Goal: Check status: Check status

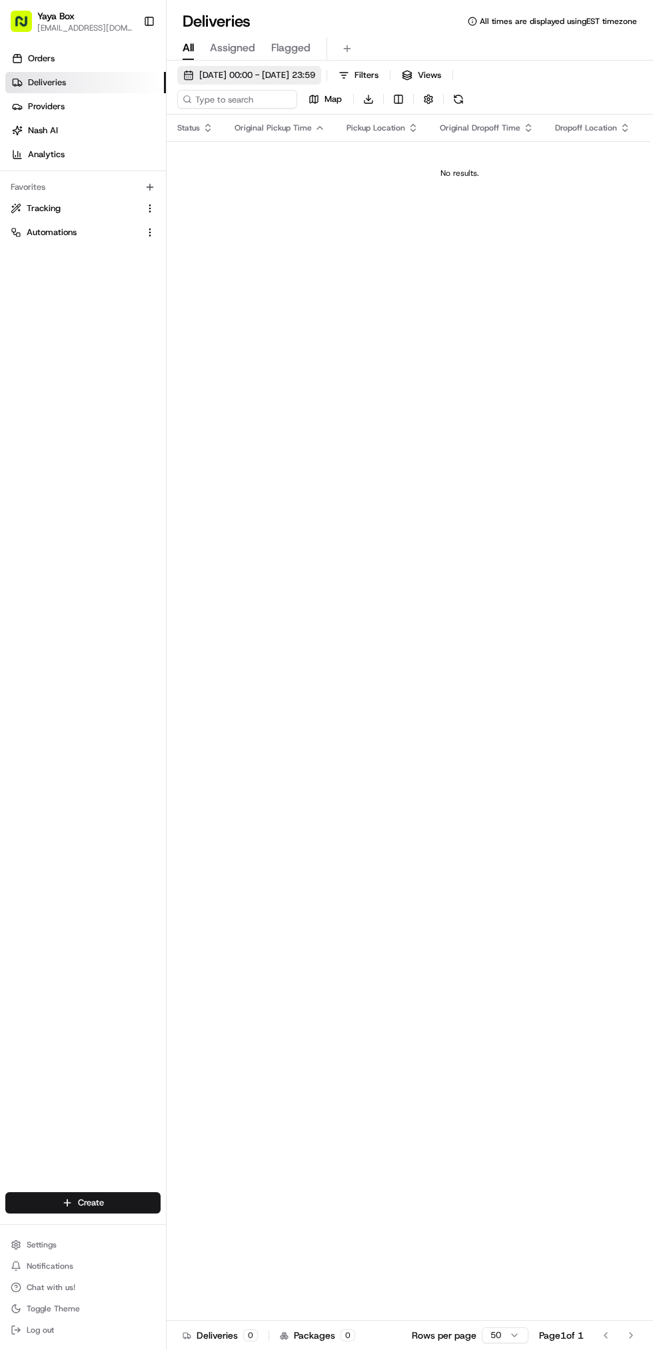
click at [321, 81] on button "[DATE] 00:00 - [DATE] 23:59" at bounding box center [249, 75] width 144 height 19
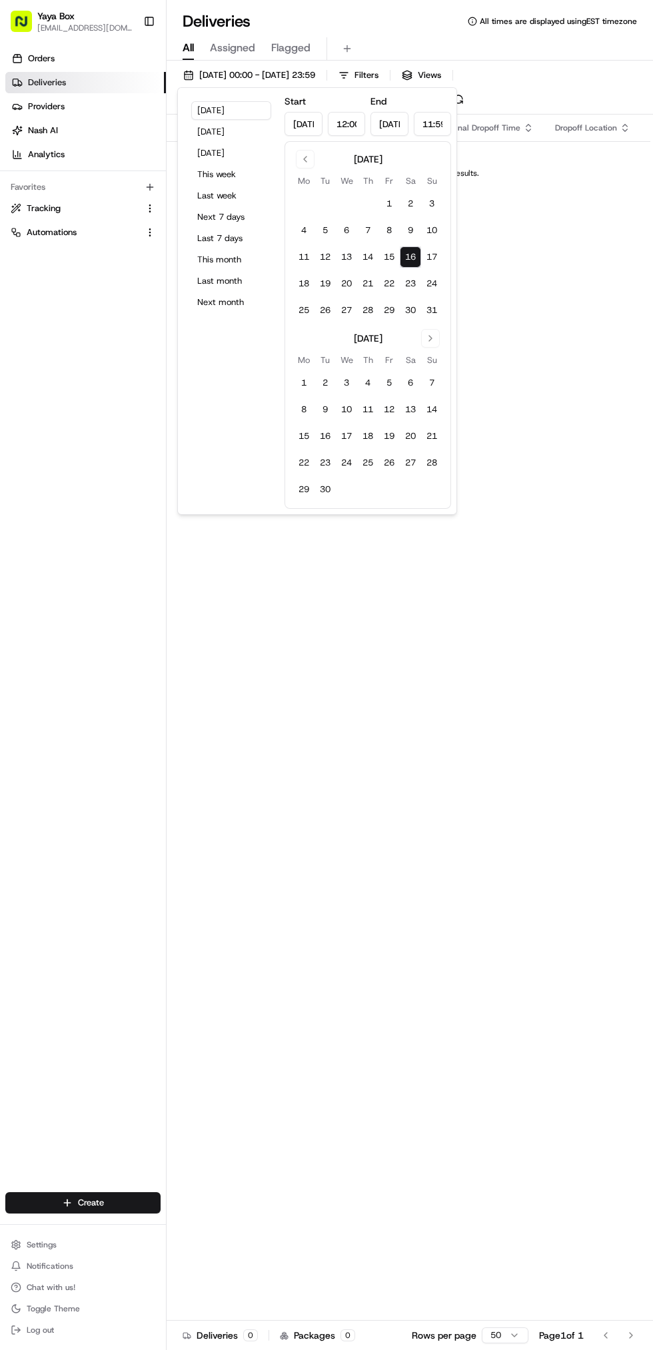
click at [413, 264] on button "16" at bounding box center [410, 256] width 21 height 21
click at [410, 257] on button "16" at bounding box center [410, 256] width 21 height 21
click at [575, 282] on div "Status Original Pickup Time Pickup Location Original Dropoff Time Dropoff Locat…" at bounding box center [458, 730] width 585 height 1230
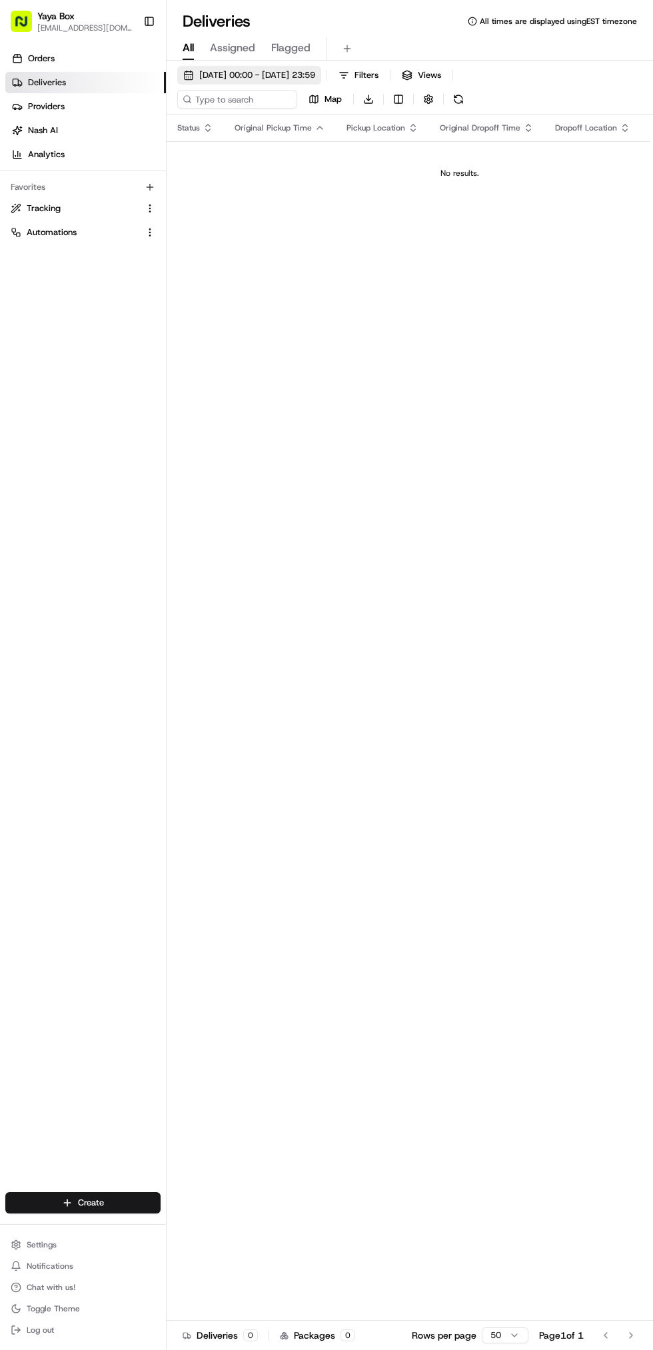
click at [315, 75] on span "[DATE] 00:00 - [DATE] 23:59" at bounding box center [257, 75] width 116 height 12
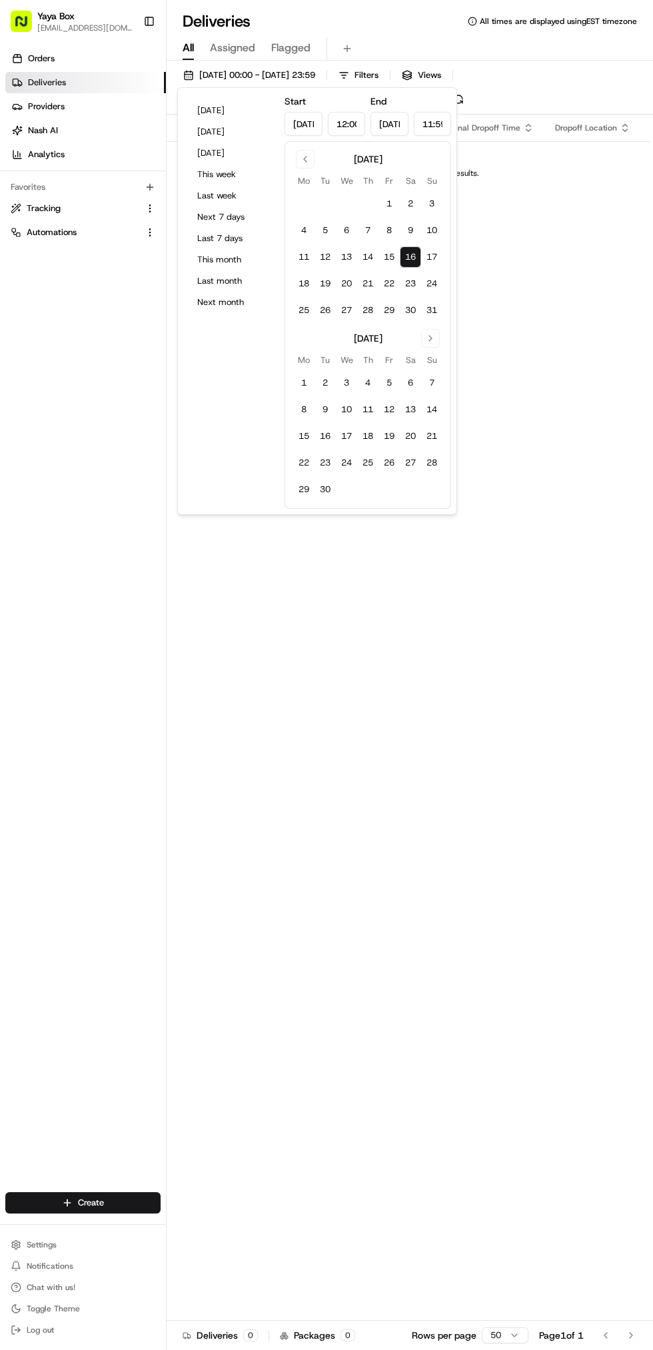
click at [416, 258] on button "16" at bounding box center [410, 256] width 21 height 21
click at [392, 262] on button "15" at bounding box center [388, 256] width 21 height 21
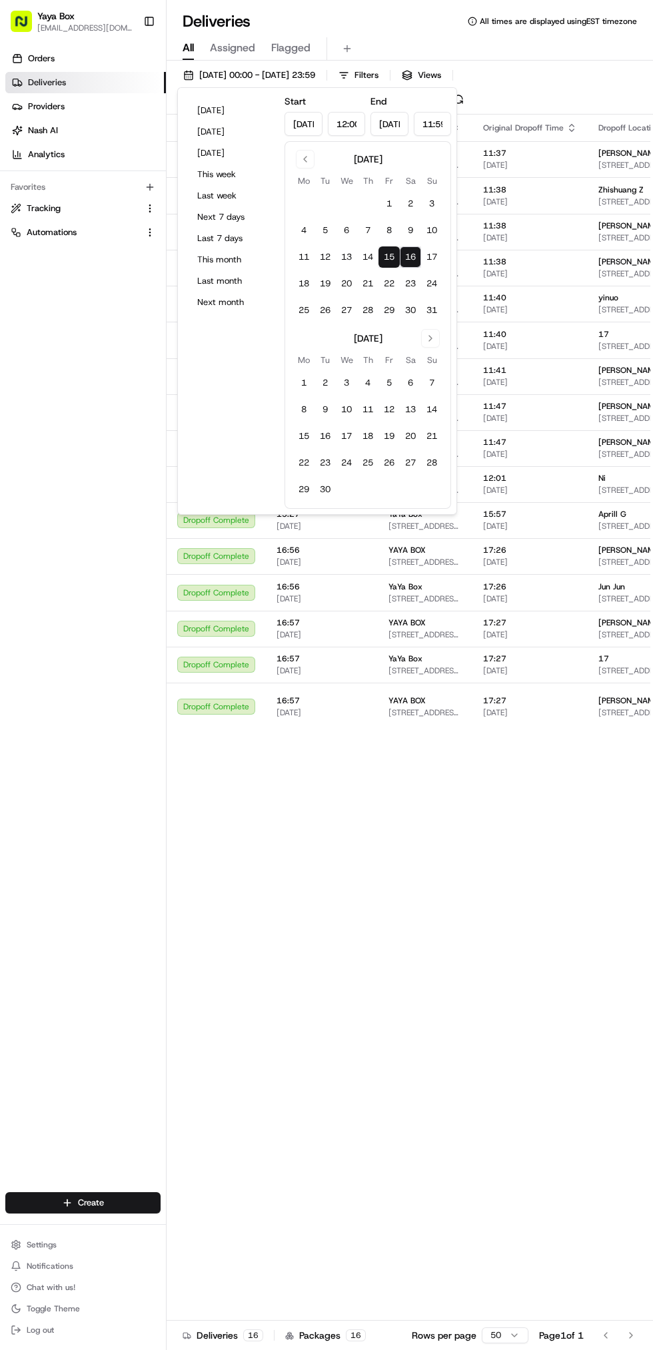
click at [410, 257] on button "16" at bounding box center [410, 256] width 21 height 21
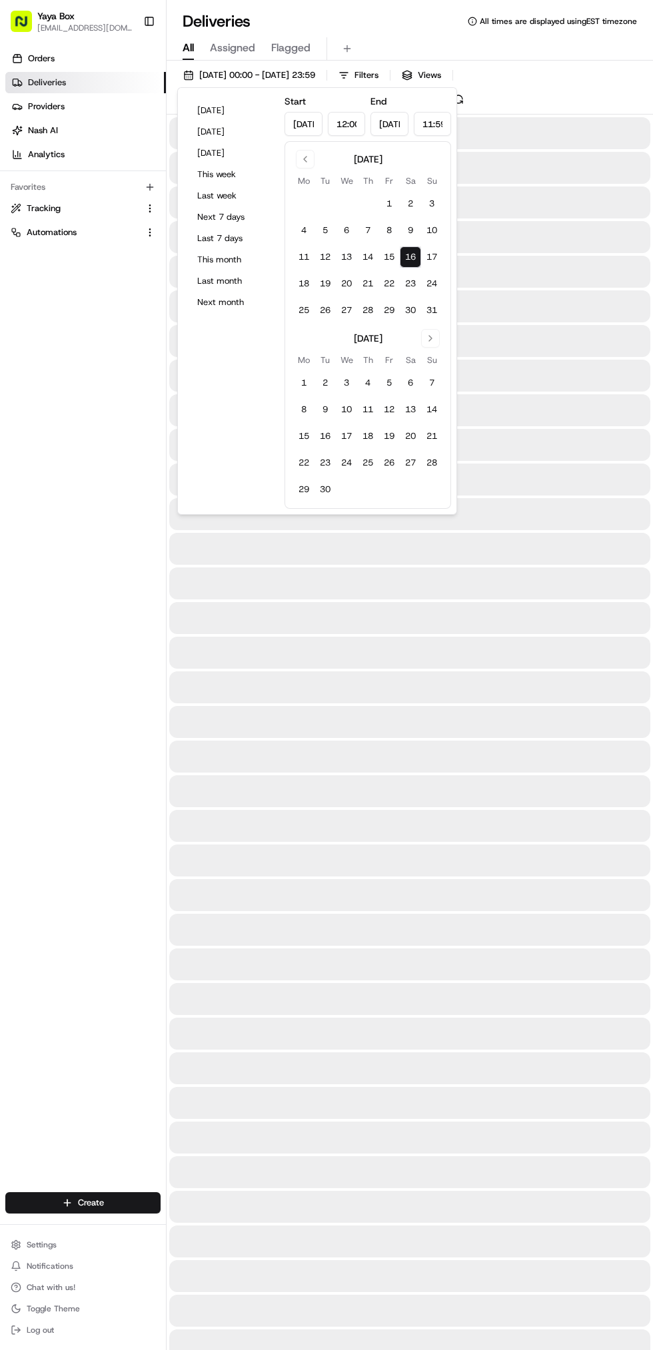
type input "[DATE]"
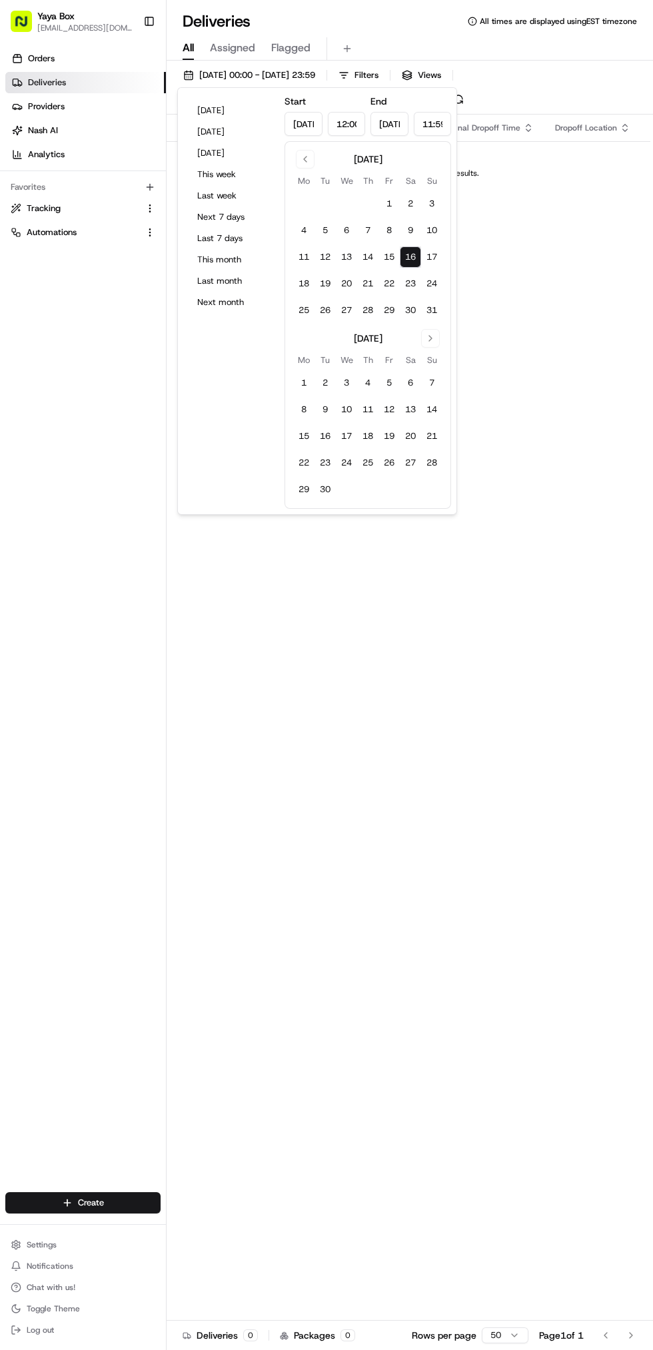
click at [416, 262] on button "16" at bounding box center [410, 256] width 21 height 21
click at [495, 760] on div "Status Original Pickup Time Pickup Location Original Dropoff Time Dropoff Locat…" at bounding box center [458, 730] width 585 height 1230
